Goal: Contribute content

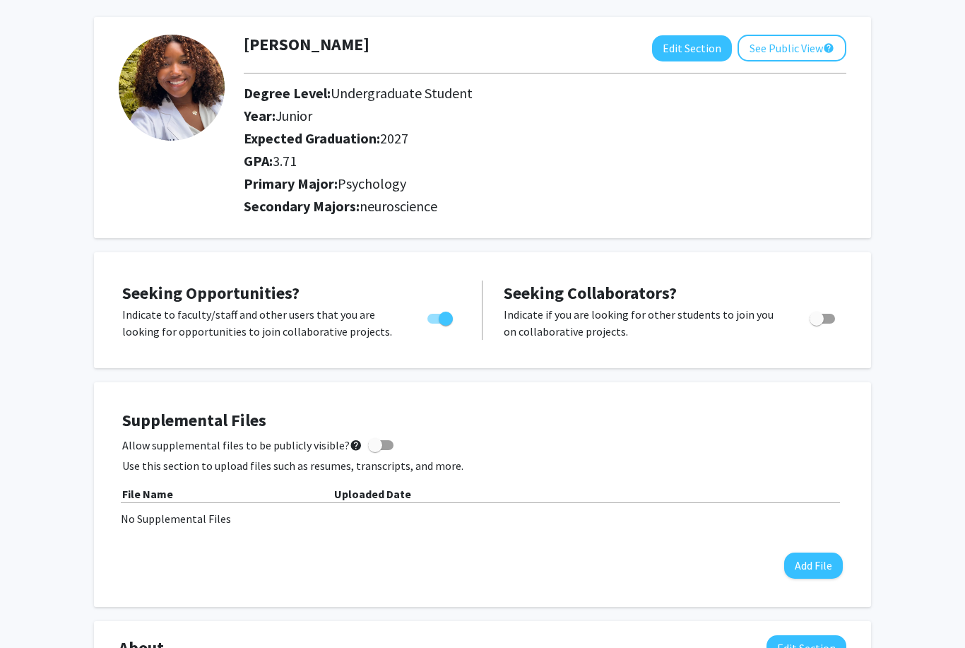
scroll to position [57, 0]
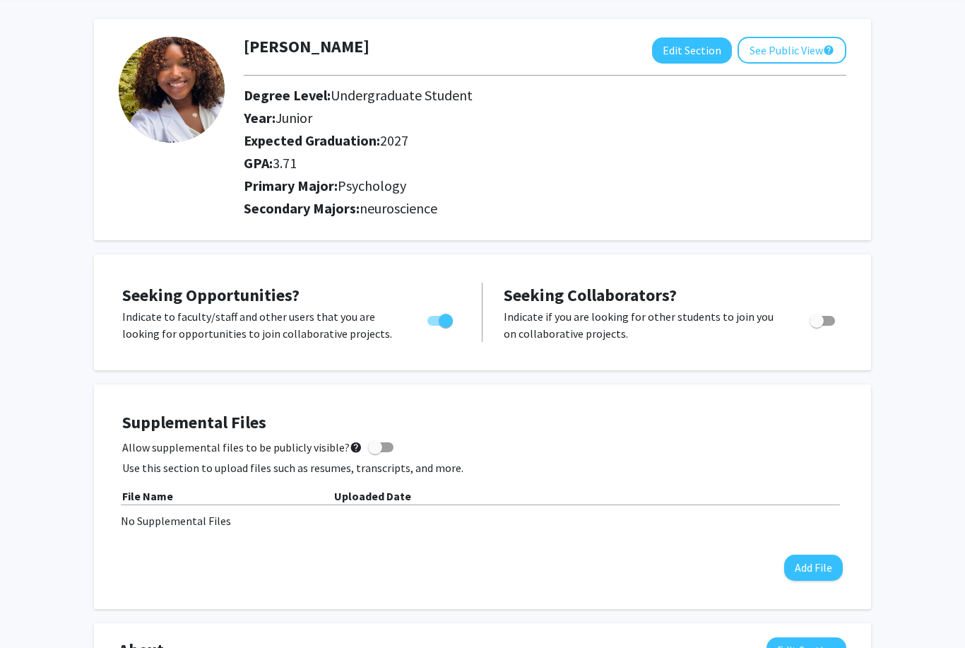
click at [816, 565] on button "Add File" at bounding box center [813, 567] width 59 height 26
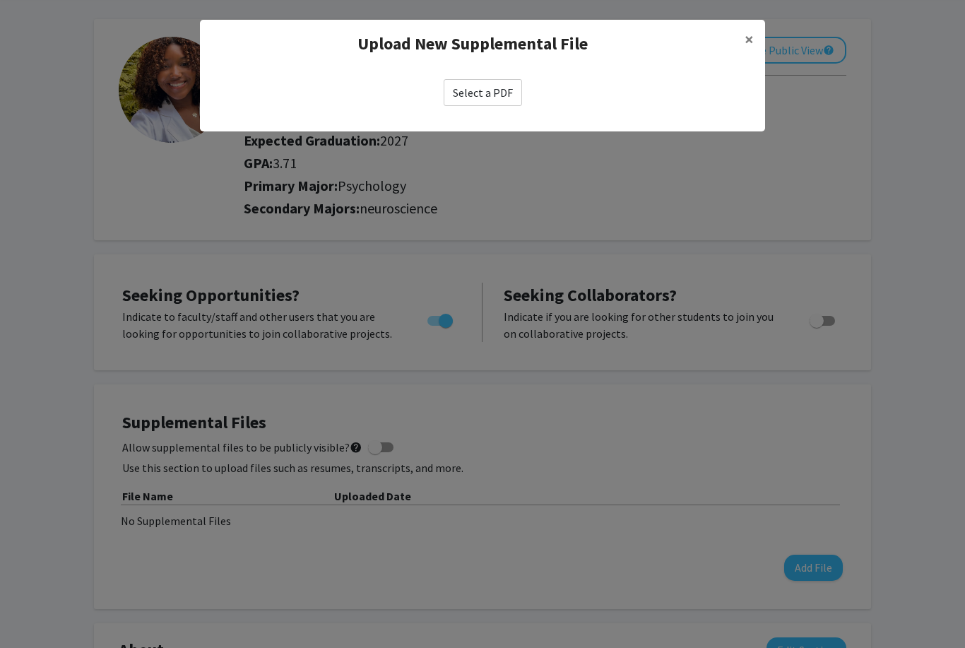
click at [515, 90] on label "Select a PDF" at bounding box center [483, 92] width 78 height 27
click at [0, 0] on input "Select a PDF" at bounding box center [0, 0] width 0 height 0
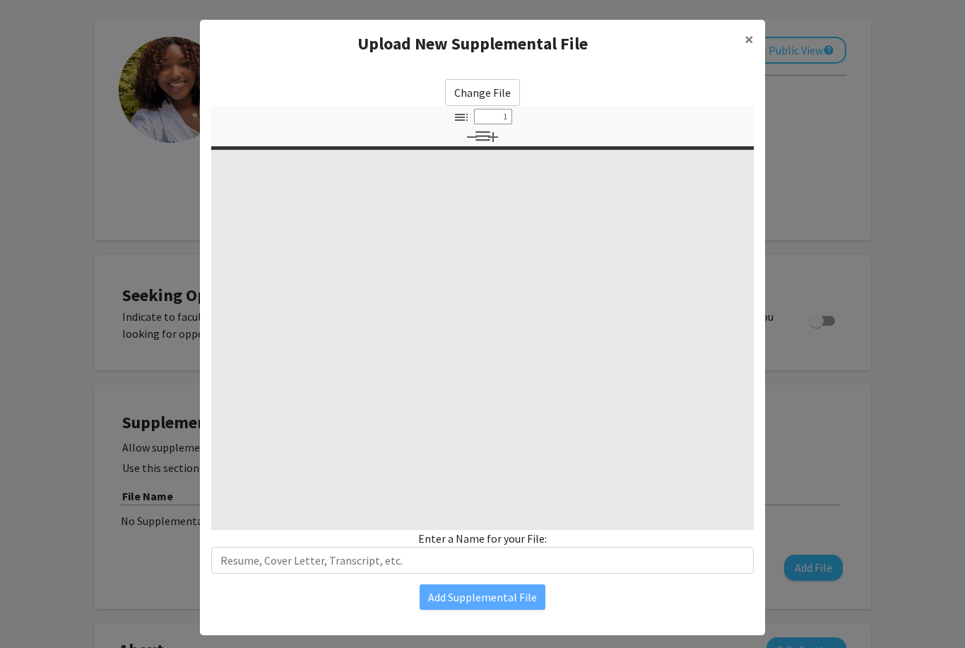
select select "custom"
type input "0"
select select "custom"
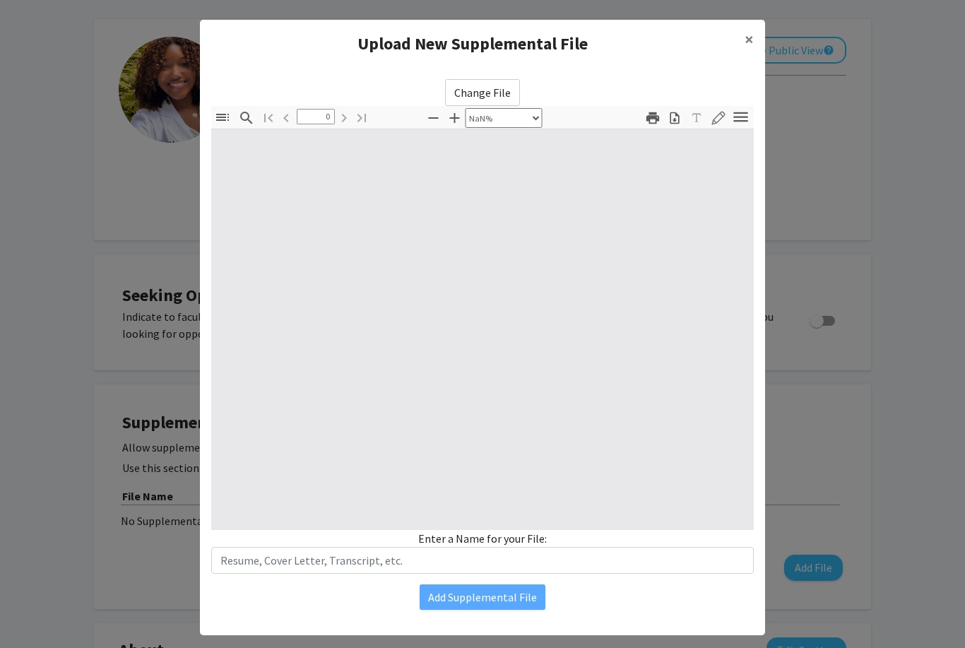
type input "1"
select select "auto"
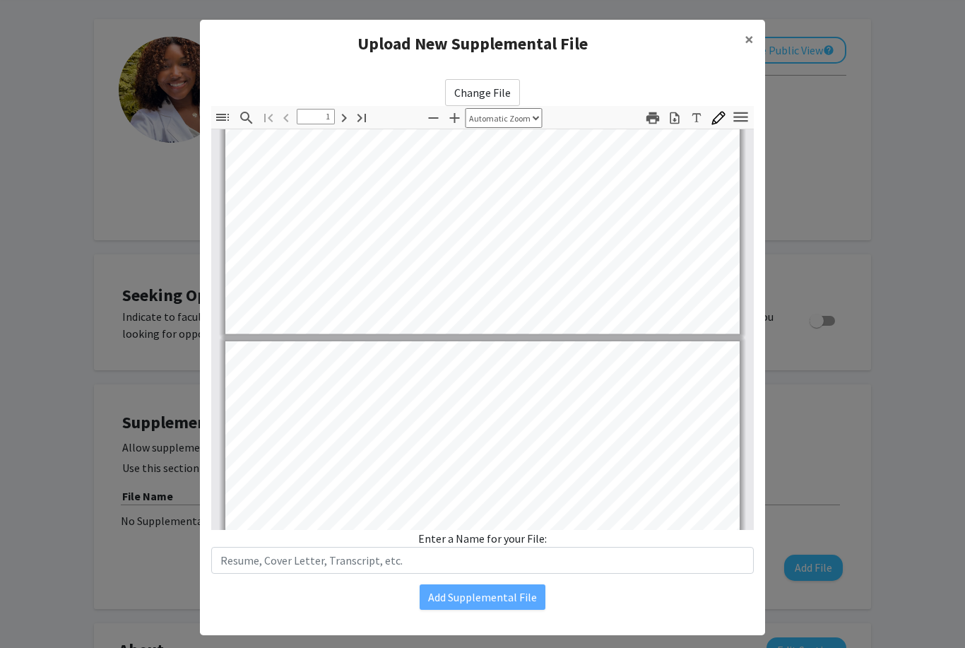
type input "2"
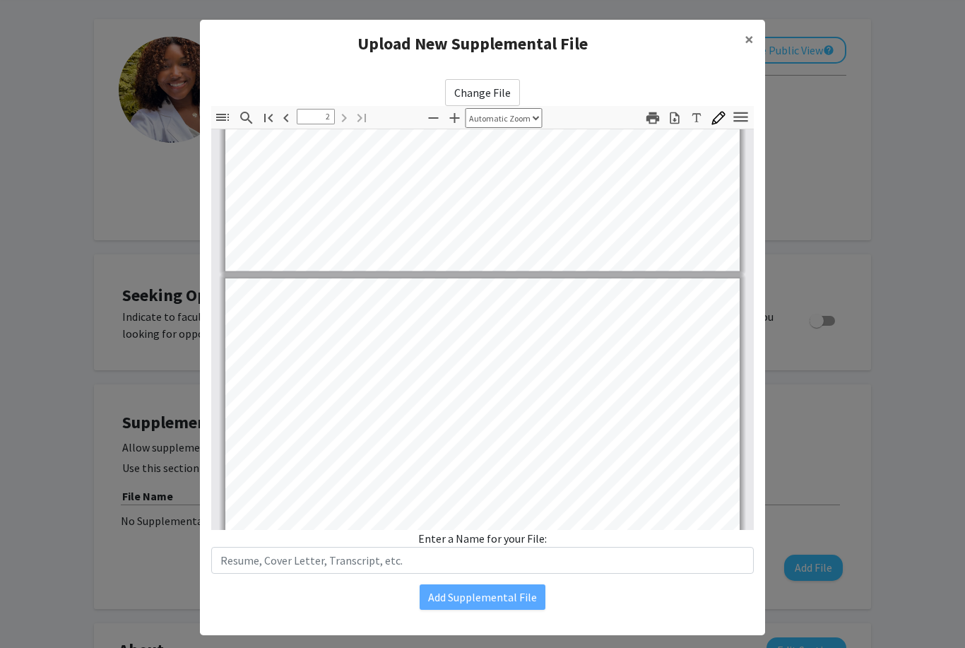
scroll to position [537, 0]
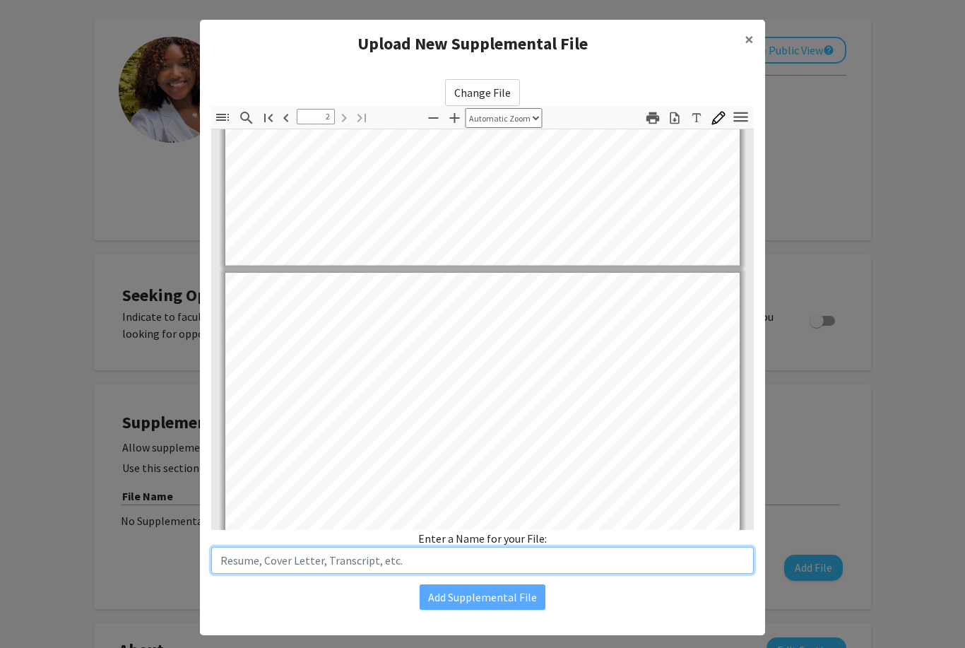
click at [538, 562] on input "text" at bounding box center [482, 560] width 542 height 27
type input "Resume"
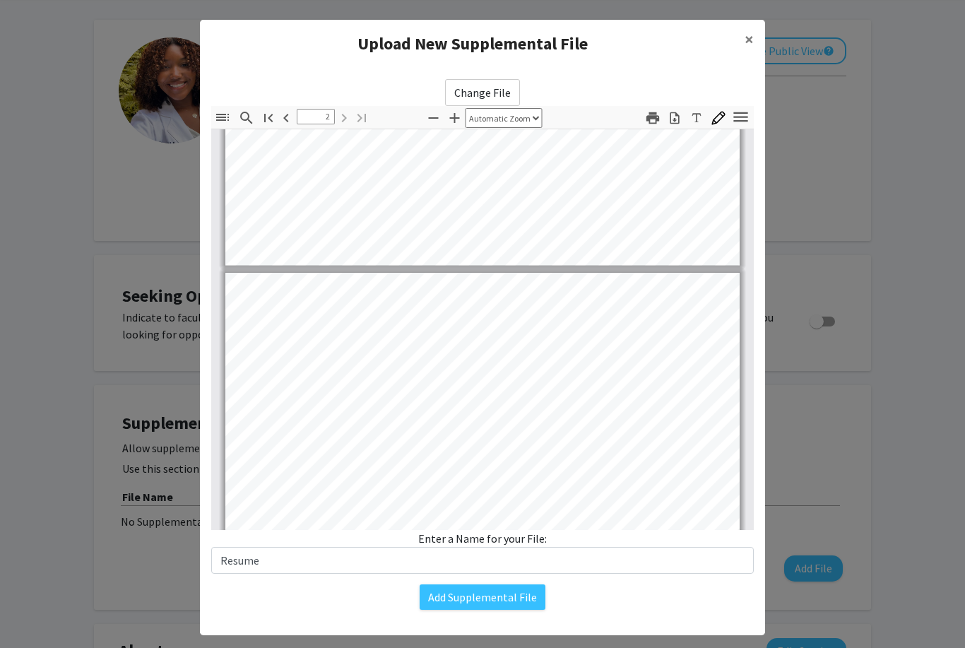
click at [521, 602] on button "Add Supplemental File" at bounding box center [483, 596] width 126 height 25
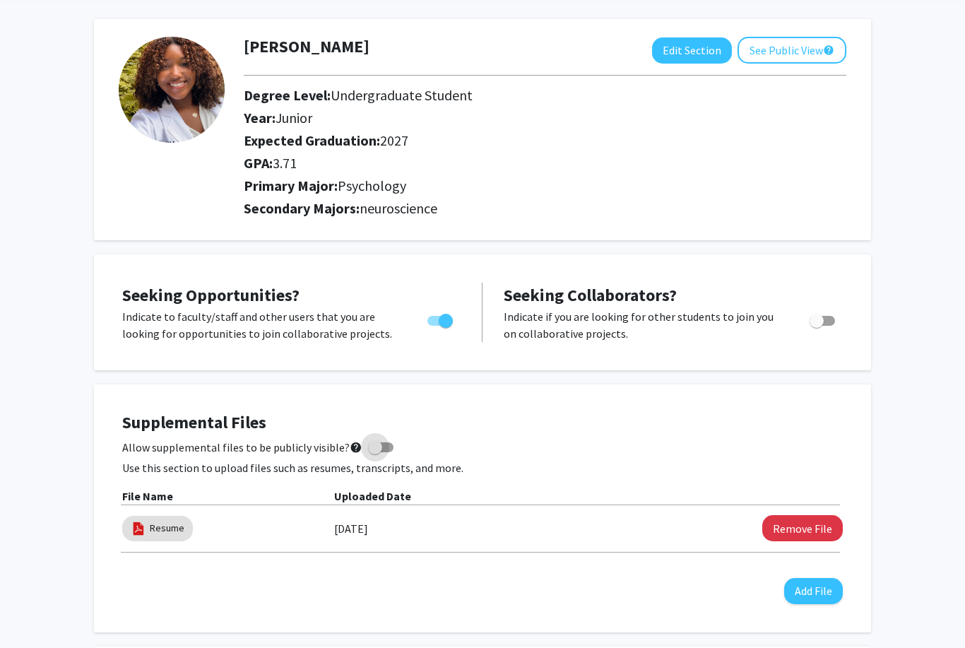
click at [386, 441] on label "Allow supplemental files to be publicly visible? help" at bounding box center [257, 447] width 271 height 17
click at [375, 452] on input "Allow supplemental files to be publicly visible? help" at bounding box center [374, 452] width 1 height 1
checkbox input "true"
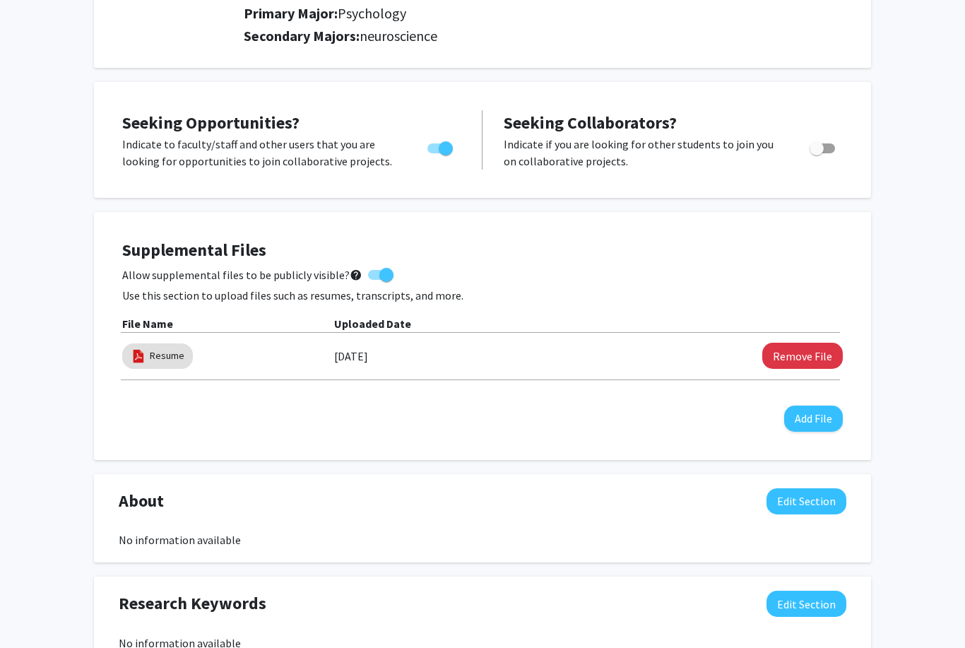
scroll to position [0, 0]
